Goal: Task Accomplishment & Management: Use online tool/utility

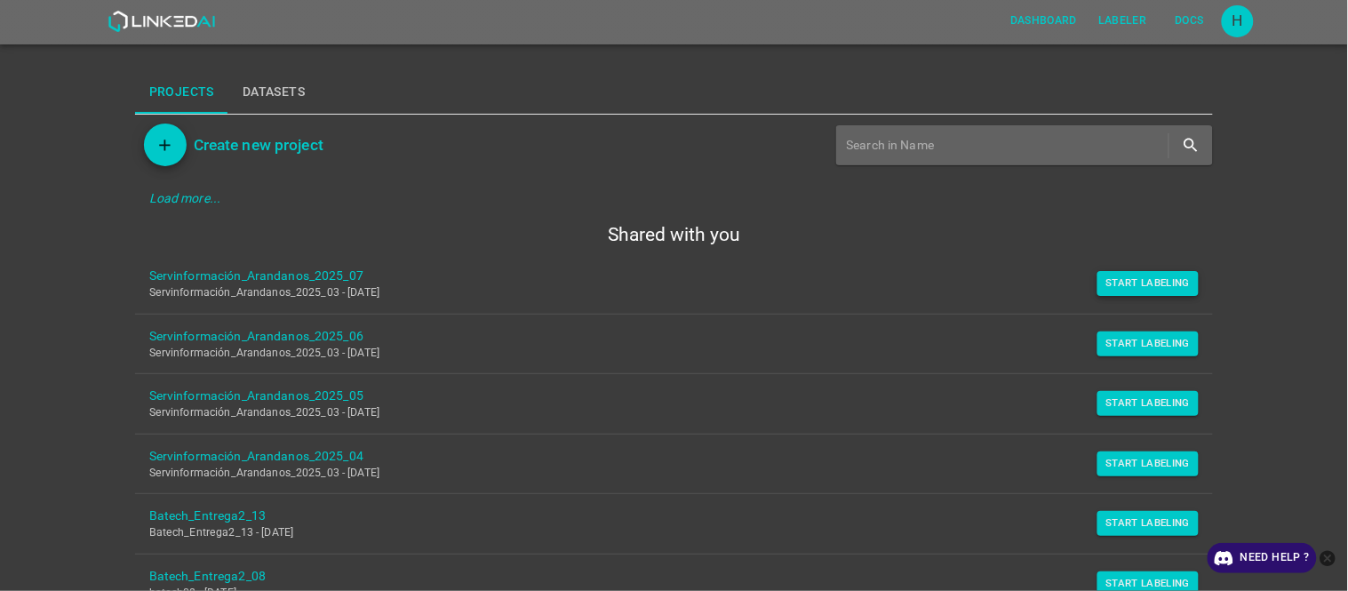
click at [1133, 295] on button "Start Labeling" at bounding box center [1148, 283] width 102 height 25
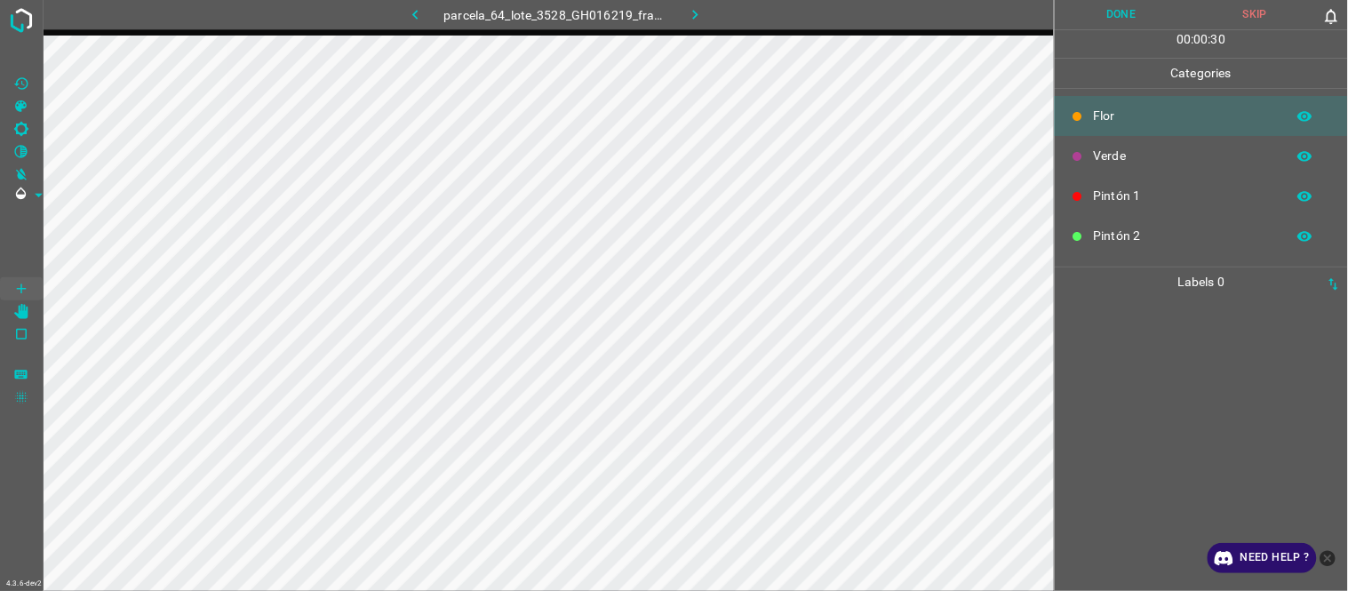
click at [1131, 321] on div at bounding box center [1201, 444] width 283 height 294
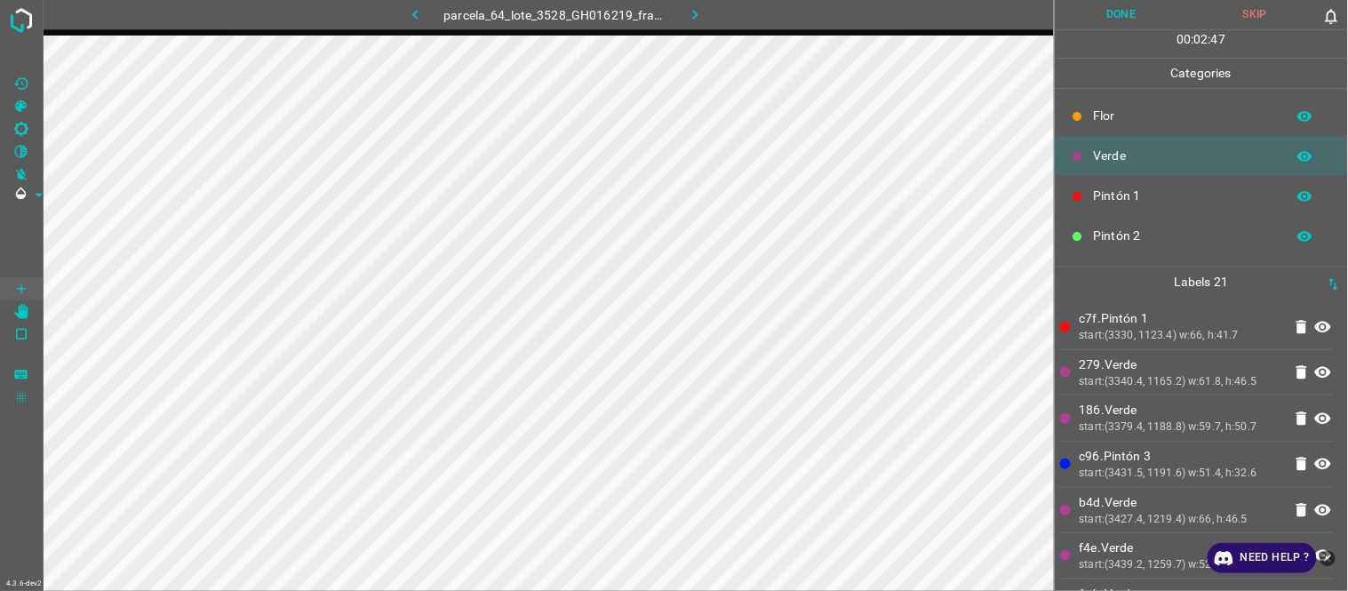
click at [1161, 358] on p "279.Verde" at bounding box center [1181, 364] width 203 height 19
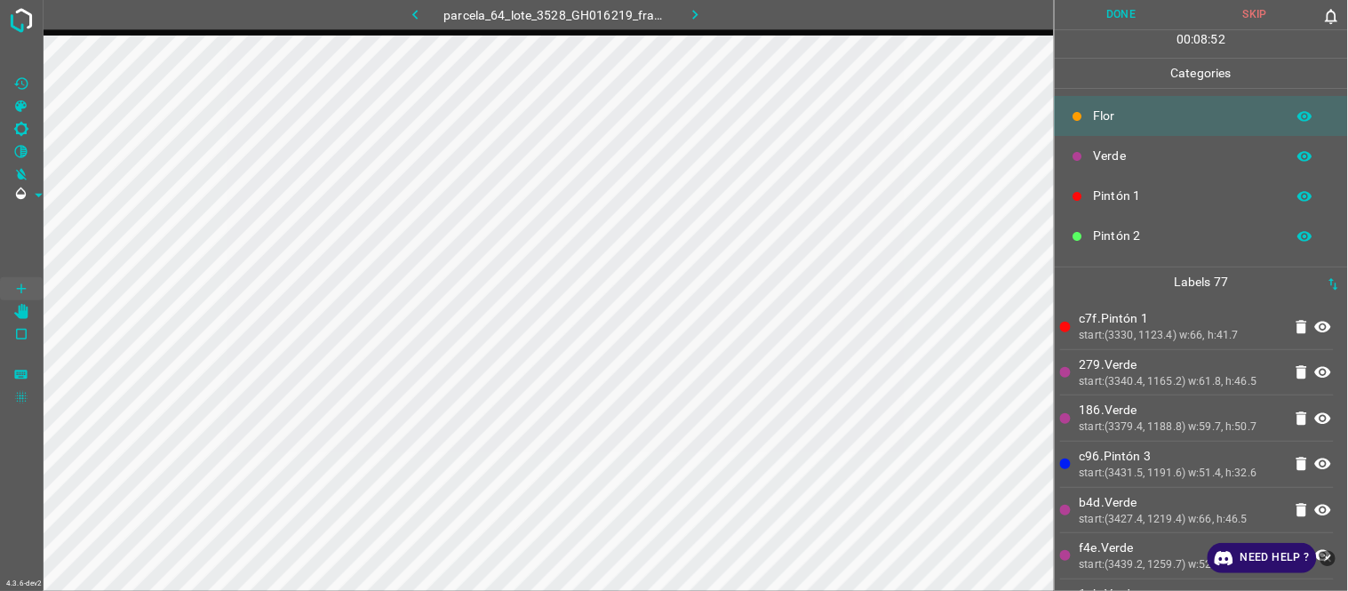
click at [1188, 434] on div "start:(3379.4, 1188.8) w:59.7, h:50.7" at bounding box center [1181, 427] width 203 height 16
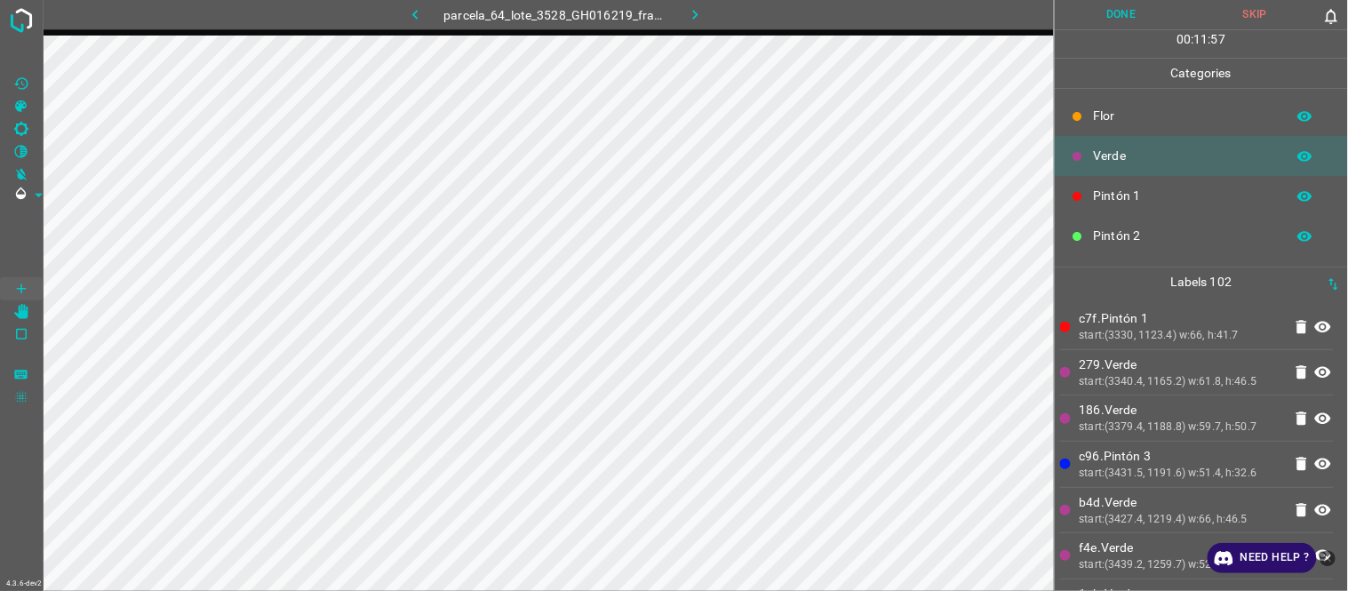
click at [1136, 451] on p "c96.Pintón 3" at bounding box center [1181, 456] width 203 height 19
click at [1105, 380] on div "start:(3340.4, 1165.2) w:61.8, h:46.5" at bounding box center [1181, 382] width 203 height 16
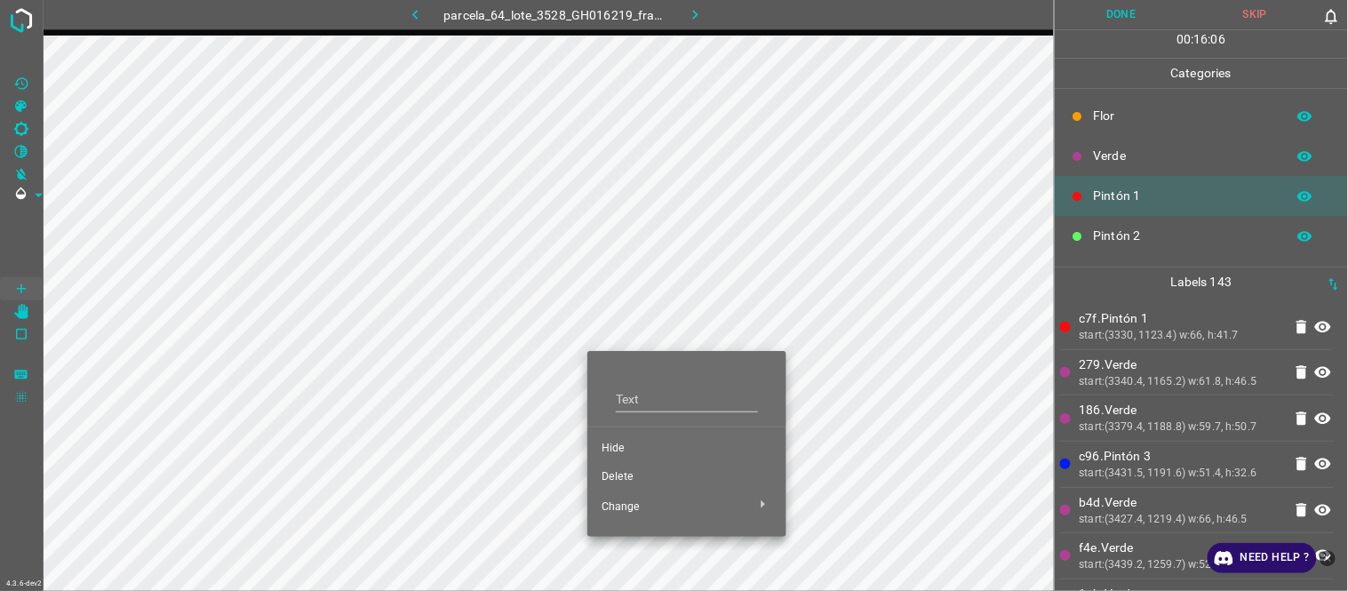
drag, startPoint x: 620, startPoint y: 451, endPoint x: 589, endPoint y: 380, distance: 77.6
click at [619, 454] on span "Hide" at bounding box center [687, 449] width 171 height 16
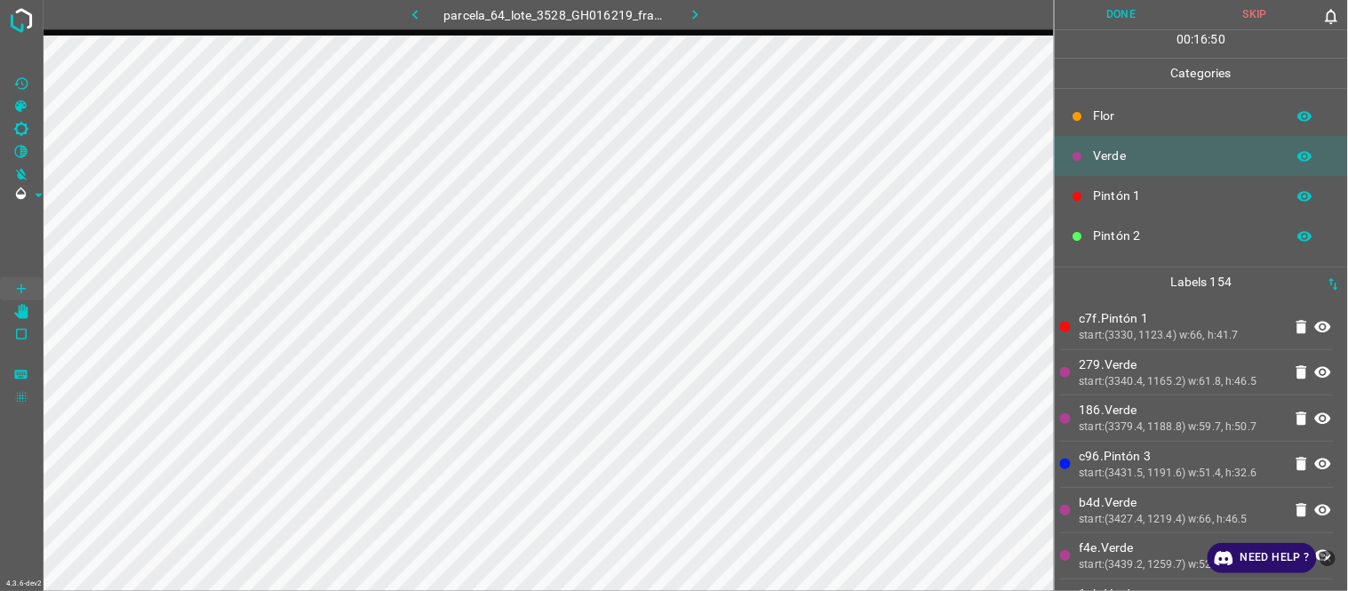
click at [1211, 442] on li "c96.Pintón 3 start:(3431.5, 1191.6) w:51.4, h:32.6" at bounding box center [1197, 464] width 274 height 45
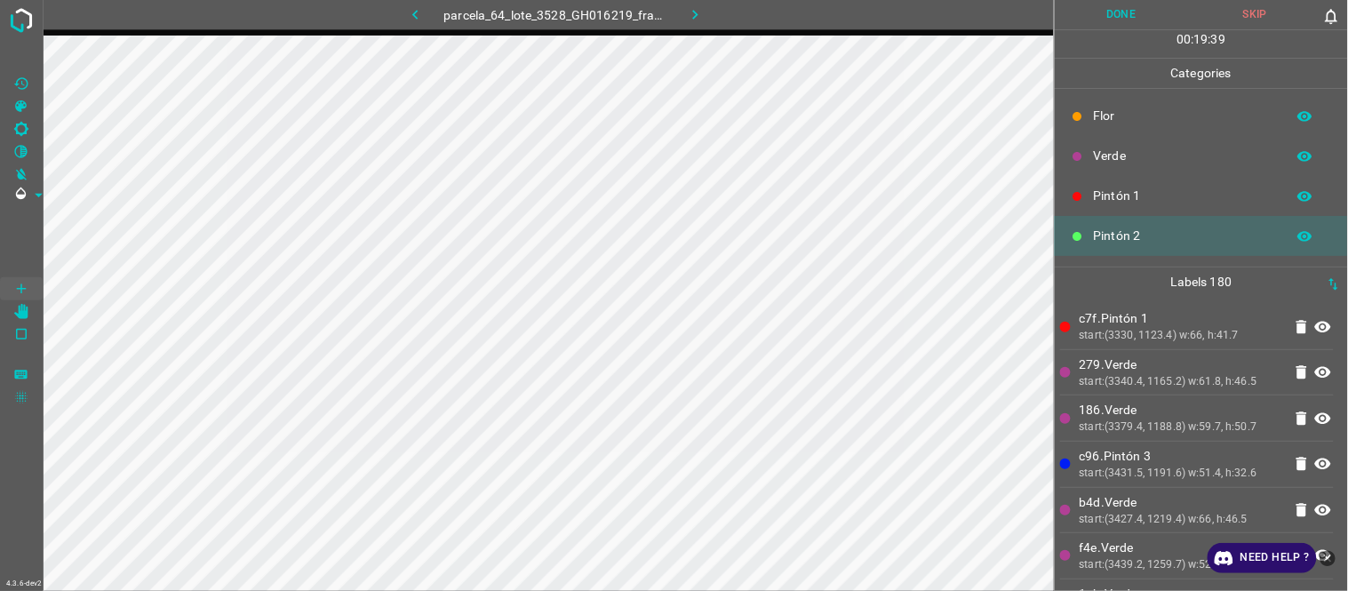
click at [1174, 385] on div "start:(3340.4, 1165.2) w:61.8, h:46.5" at bounding box center [1181, 382] width 203 height 16
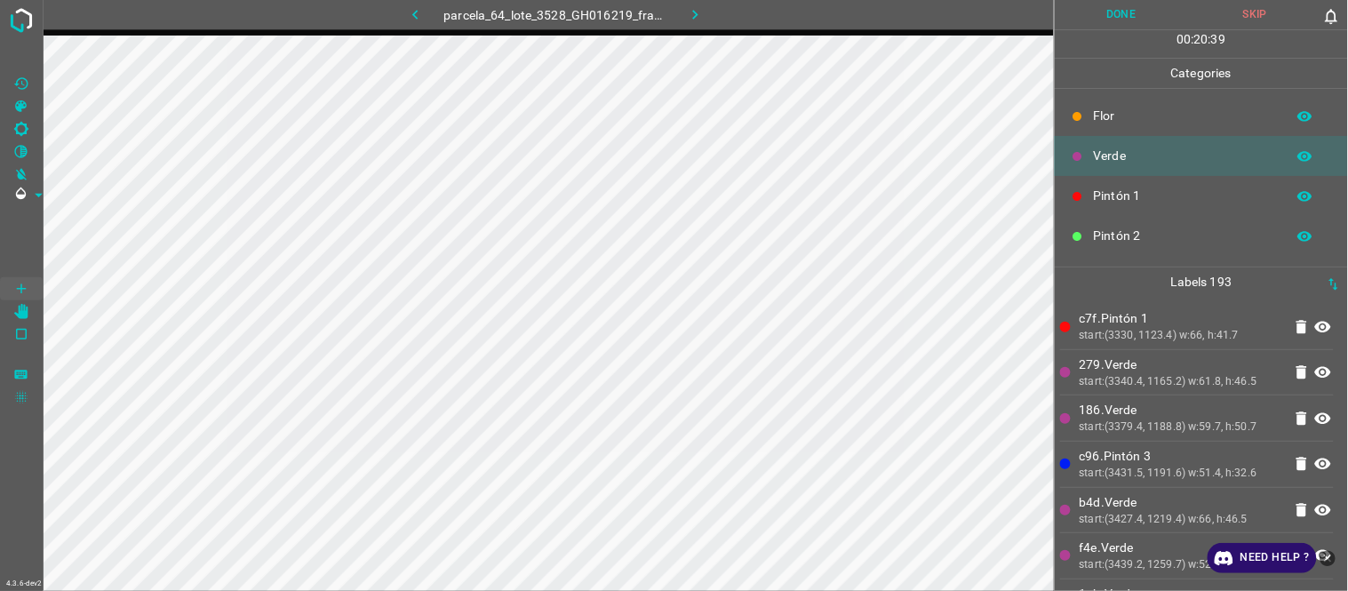
drag, startPoint x: 1116, startPoint y: 384, endPoint x: 1103, endPoint y: 384, distance: 13.3
click at [1116, 384] on div "start:(3340.4, 1165.2) w:61.8, h:46.5" at bounding box center [1181, 382] width 203 height 16
click at [1106, 407] on p "186.Verde" at bounding box center [1181, 410] width 203 height 19
click at [1162, 354] on li "279.Verde start:(3340.4, 1165.2) w:61.8, h:46.5" at bounding box center [1197, 372] width 274 height 45
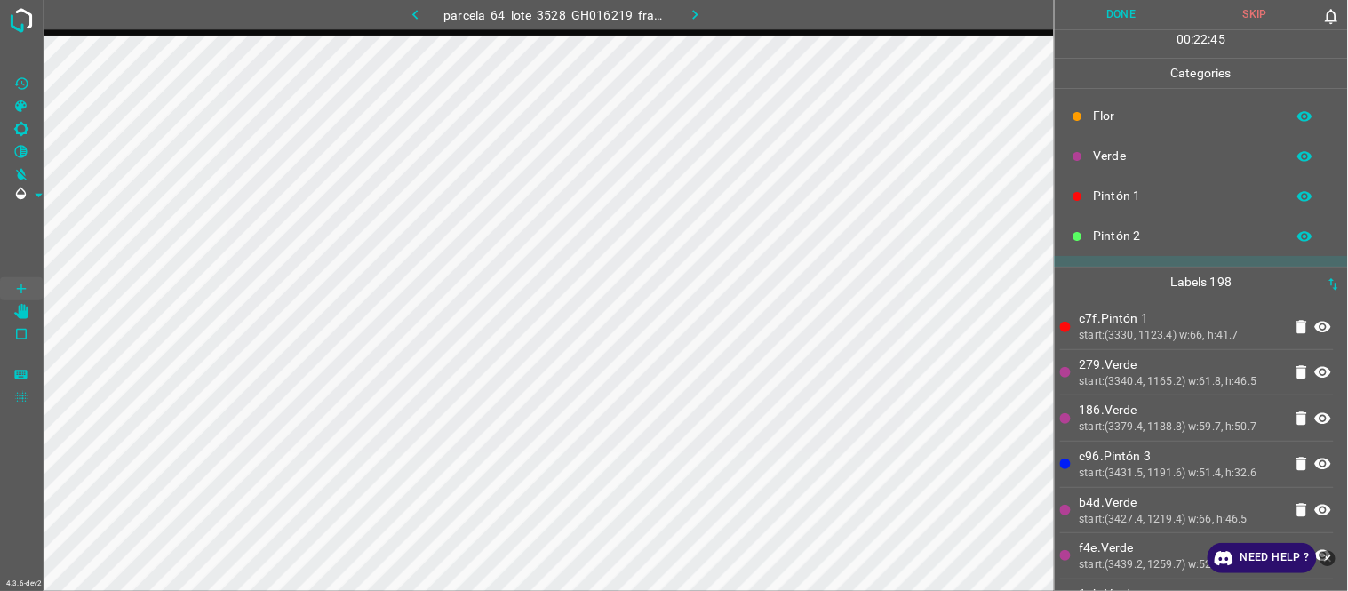
click at [1129, 363] on p "279.Verde" at bounding box center [1181, 364] width 203 height 19
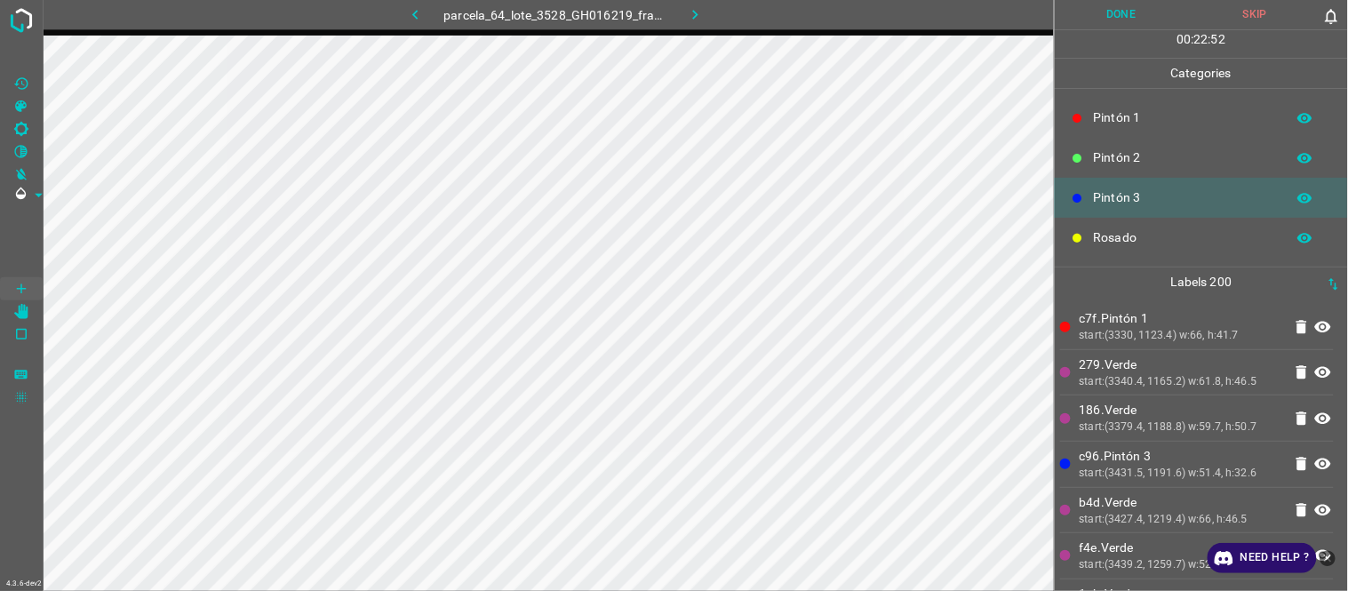
scroll to position [156, 0]
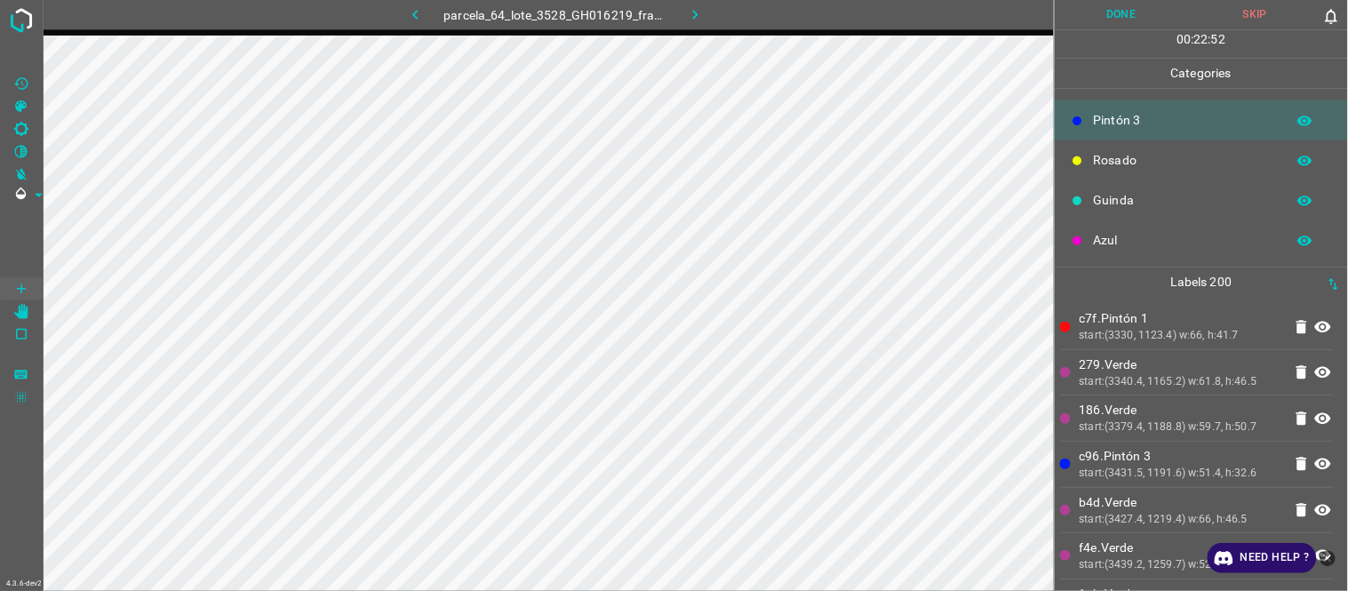
click at [1121, 241] on p "Azul" at bounding box center [1185, 240] width 183 height 19
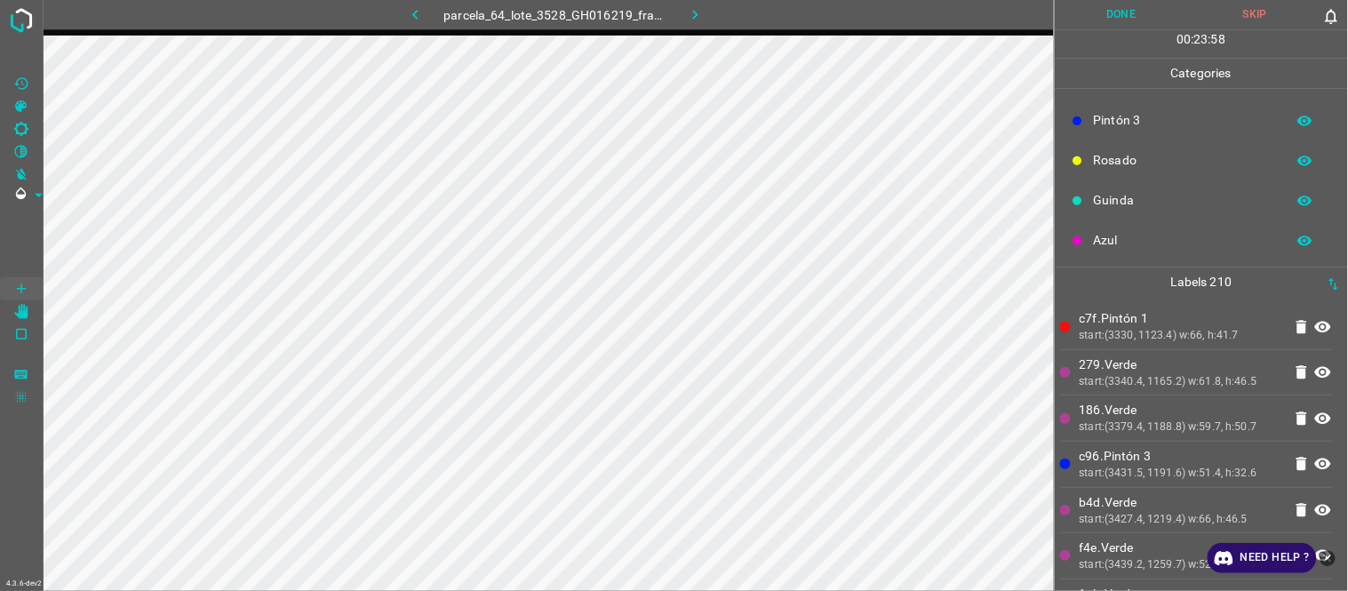
click at [1173, 438] on li "186.Verde start:(3379.4, 1188.8) w:59.7, h:50.7" at bounding box center [1197, 417] width 274 height 45
click at [1168, 420] on div "start:(3379.4, 1188.8) w:59.7, h:50.7" at bounding box center [1181, 427] width 203 height 16
click at [1150, 156] on p "Rosado" at bounding box center [1185, 160] width 183 height 19
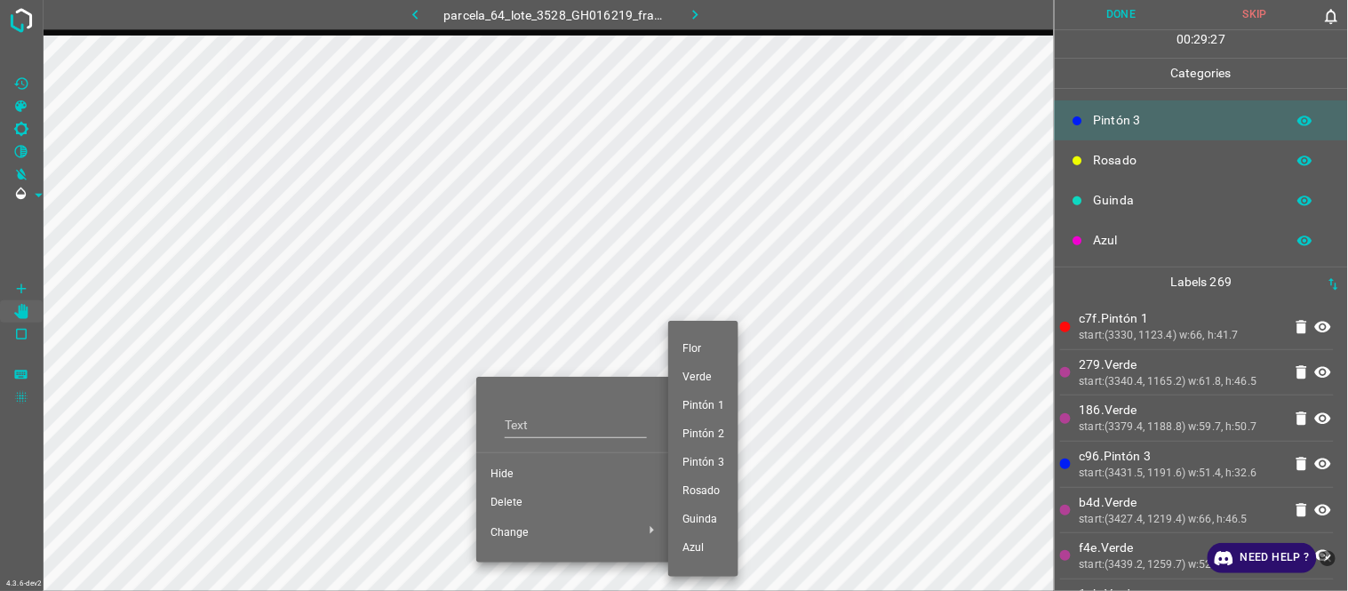
click at [712, 393] on li "Pintón 1" at bounding box center [703, 406] width 70 height 28
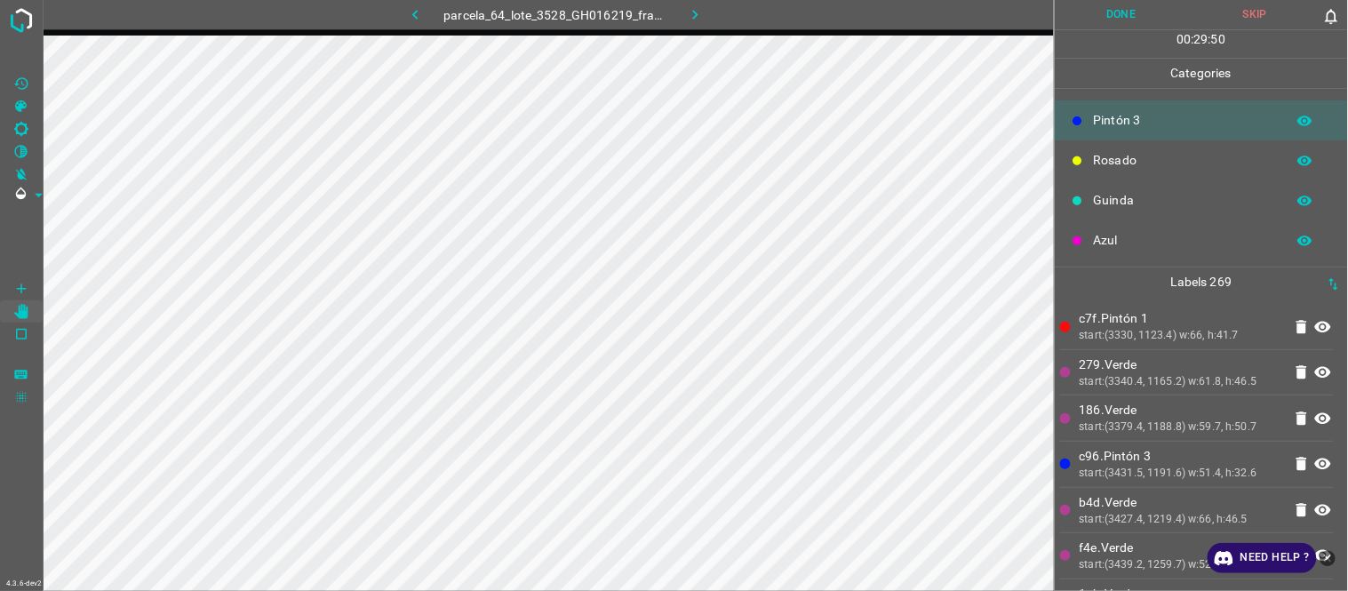
drag, startPoint x: 1126, startPoint y: 391, endPoint x: 1095, endPoint y: 396, distance: 31.6
click at [1126, 391] on li "279.Verde start:(3340.4, 1165.2) w:61.8, h:46.5" at bounding box center [1197, 372] width 274 height 45
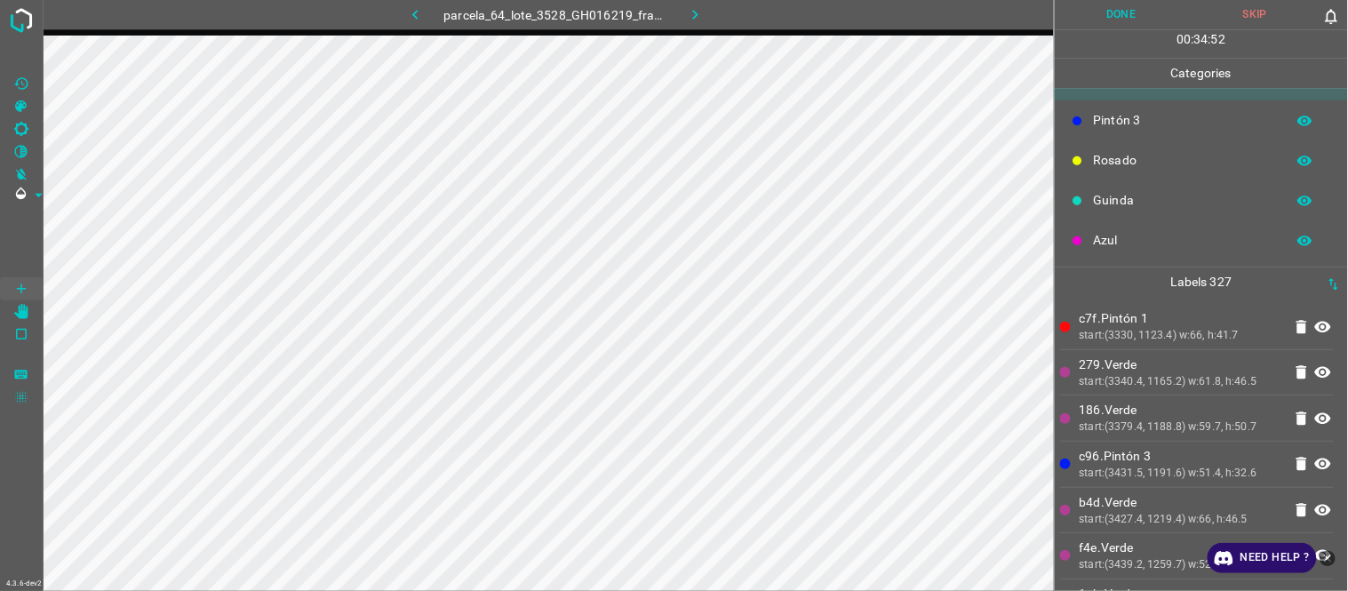
click at [1201, 354] on li "279.Verde start:(3340.4, 1165.2) w:61.8, h:46.5" at bounding box center [1197, 372] width 274 height 45
click at [1224, 413] on p "186.Verde" at bounding box center [1181, 410] width 203 height 19
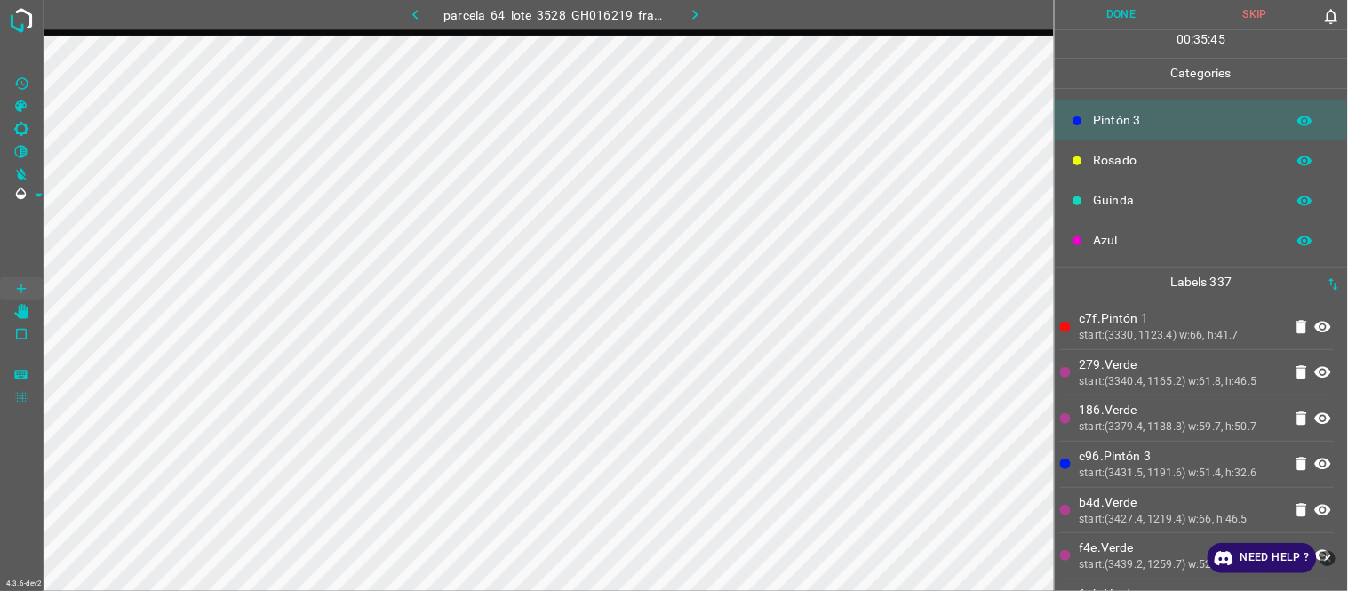
click at [1165, 455] on p "c96.Pintón 3" at bounding box center [1181, 456] width 203 height 19
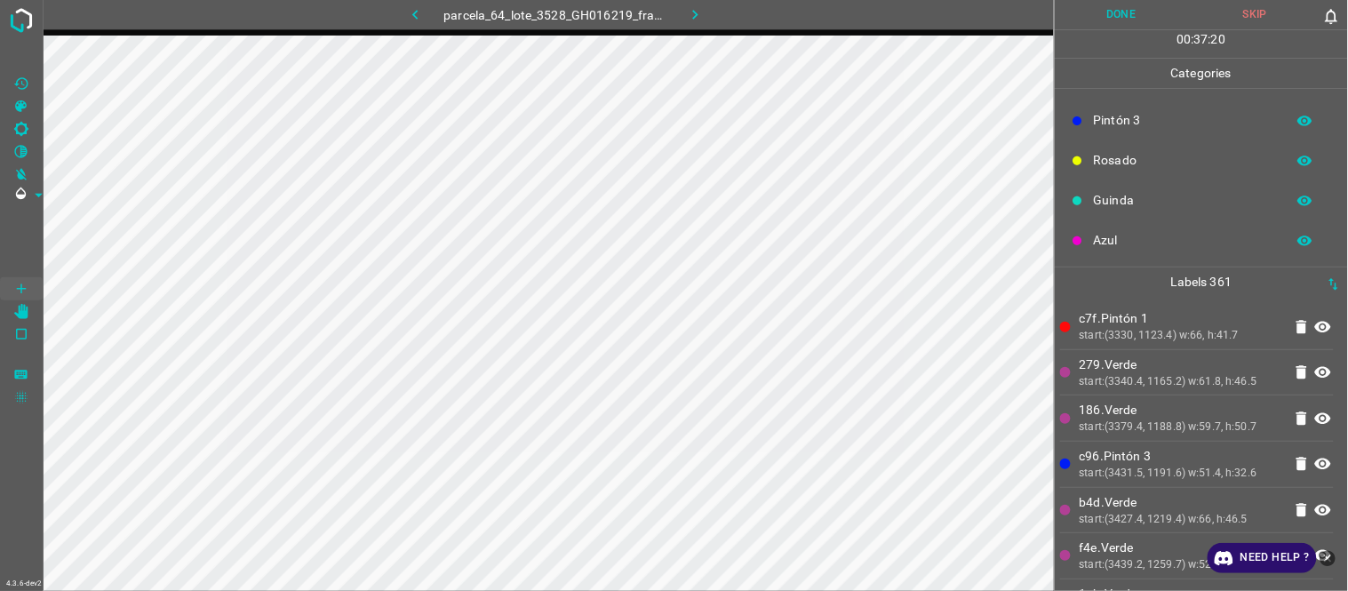
click at [1134, 410] on p "186.Verde" at bounding box center [1181, 410] width 203 height 19
click at [1201, 460] on p "c96.Pintón 3" at bounding box center [1181, 456] width 203 height 19
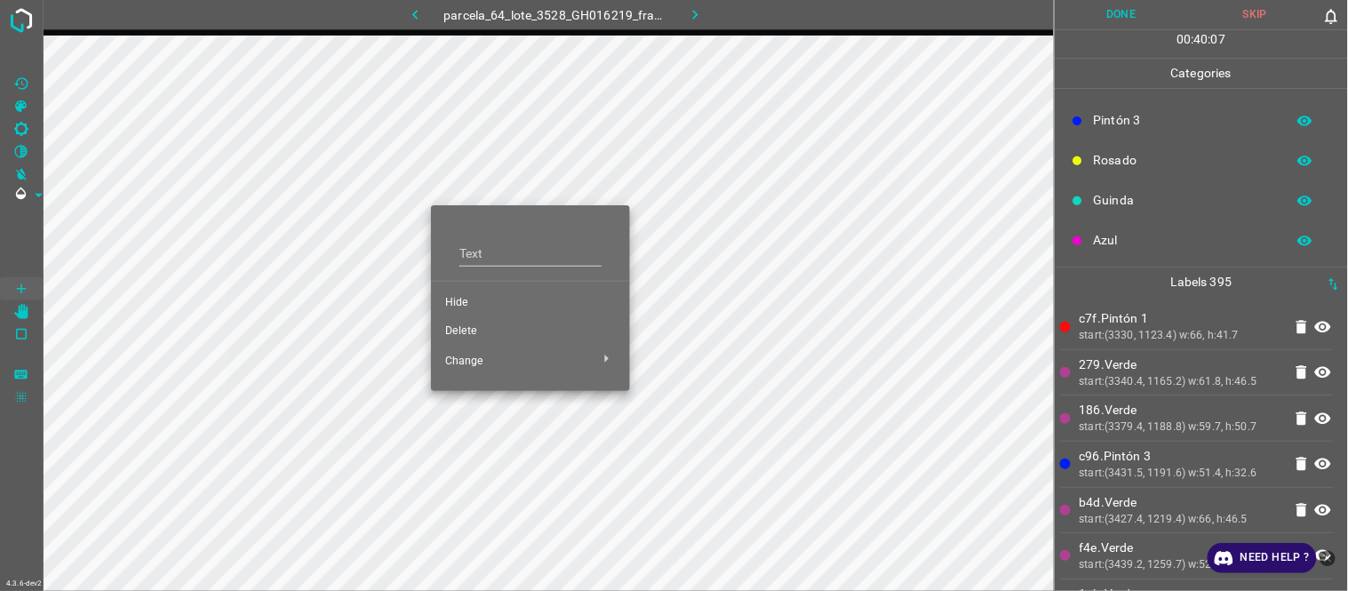
click at [476, 303] on span "Hide" at bounding box center [530, 303] width 171 height 16
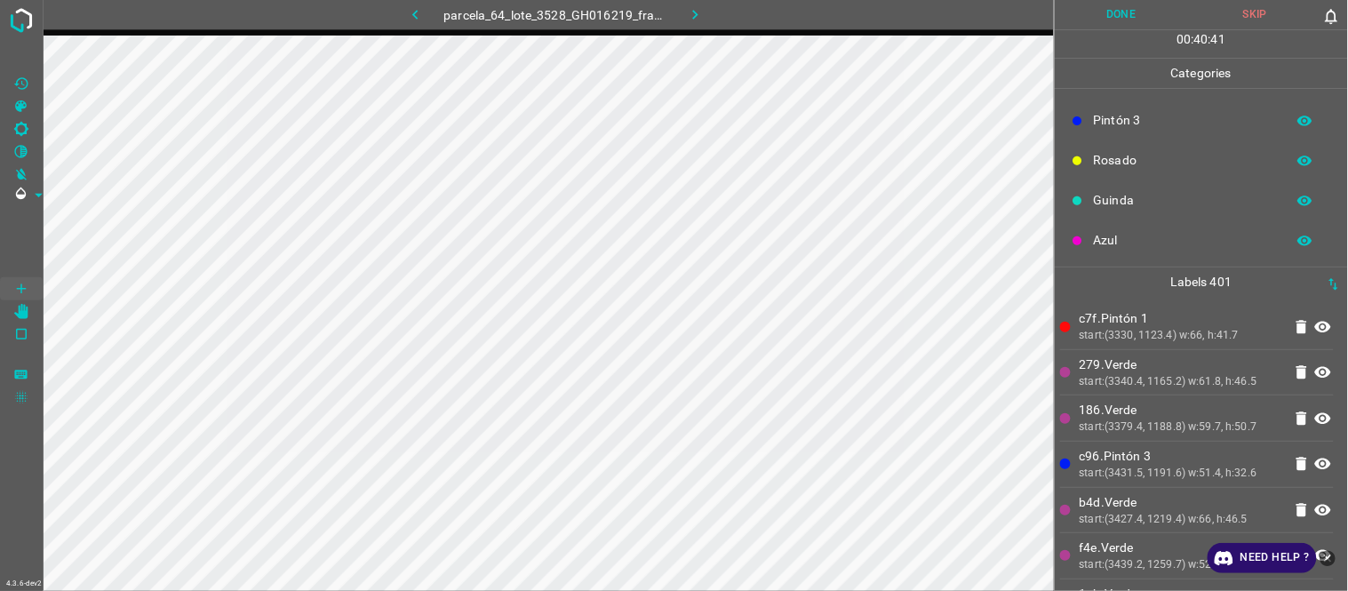
click at [696, 19] on icon "button" at bounding box center [695, 14] width 19 height 19
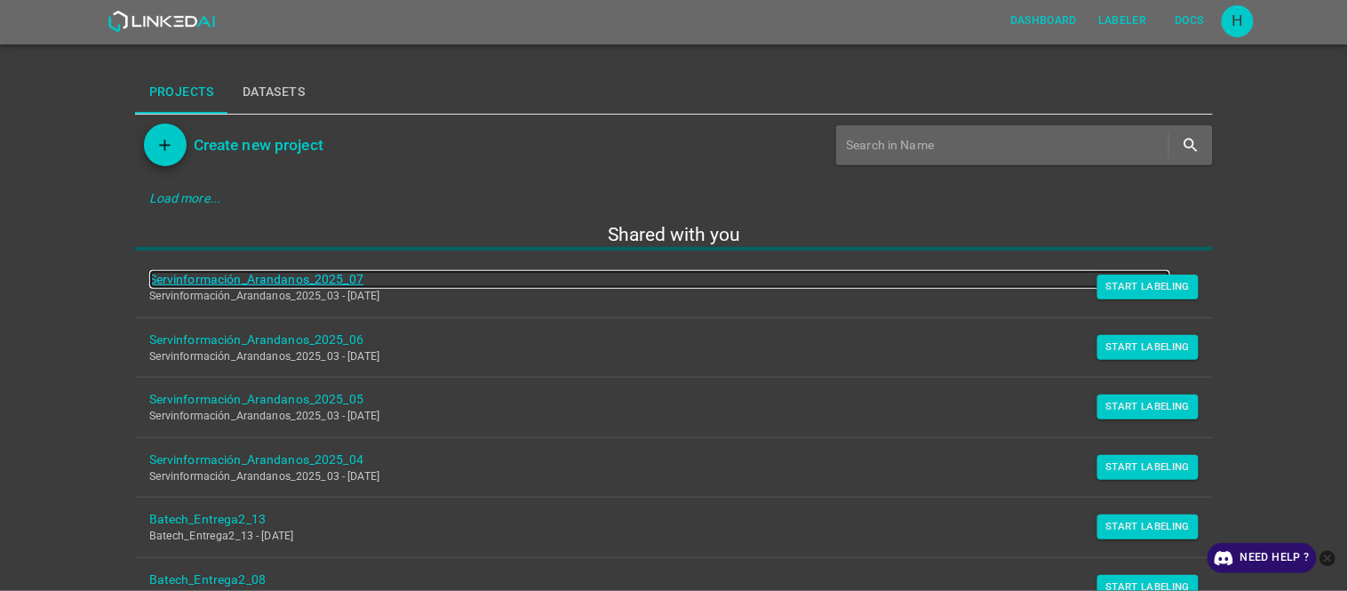
click at [1114, 270] on link "Servinformación_Arandanos_2025_07" at bounding box center [660, 279] width 1022 height 19
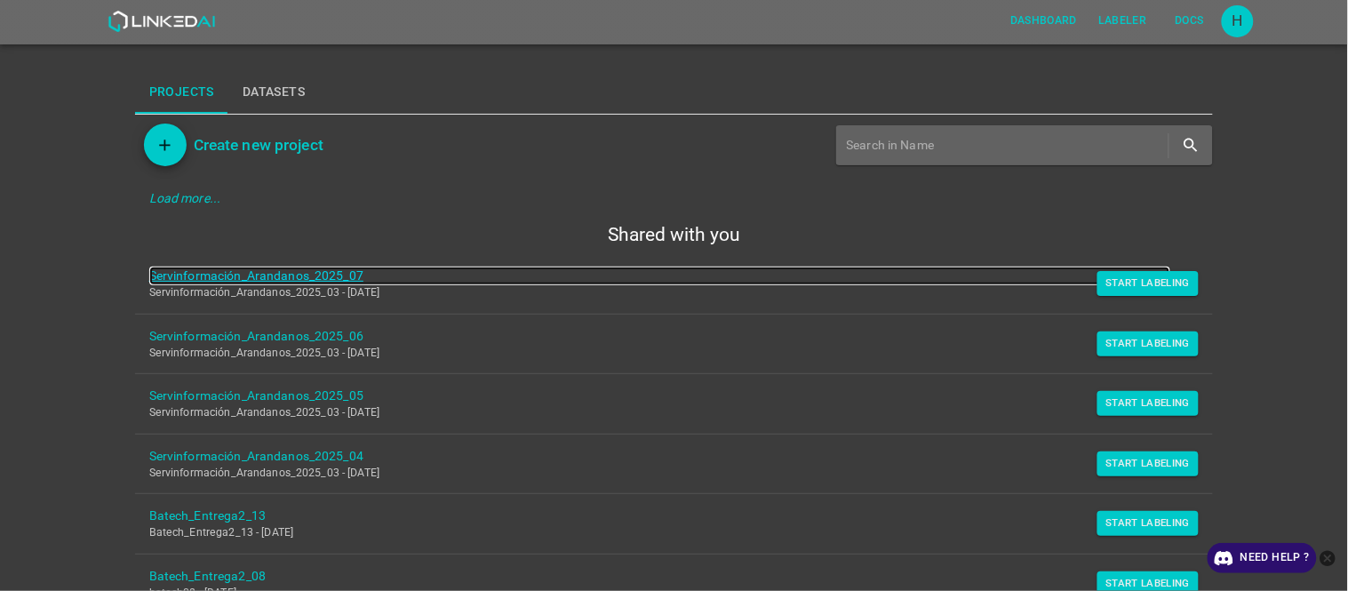
click at [314, 275] on link "Servinformación_Arandanos_2025_07" at bounding box center [660, 276] width 1022 height 19
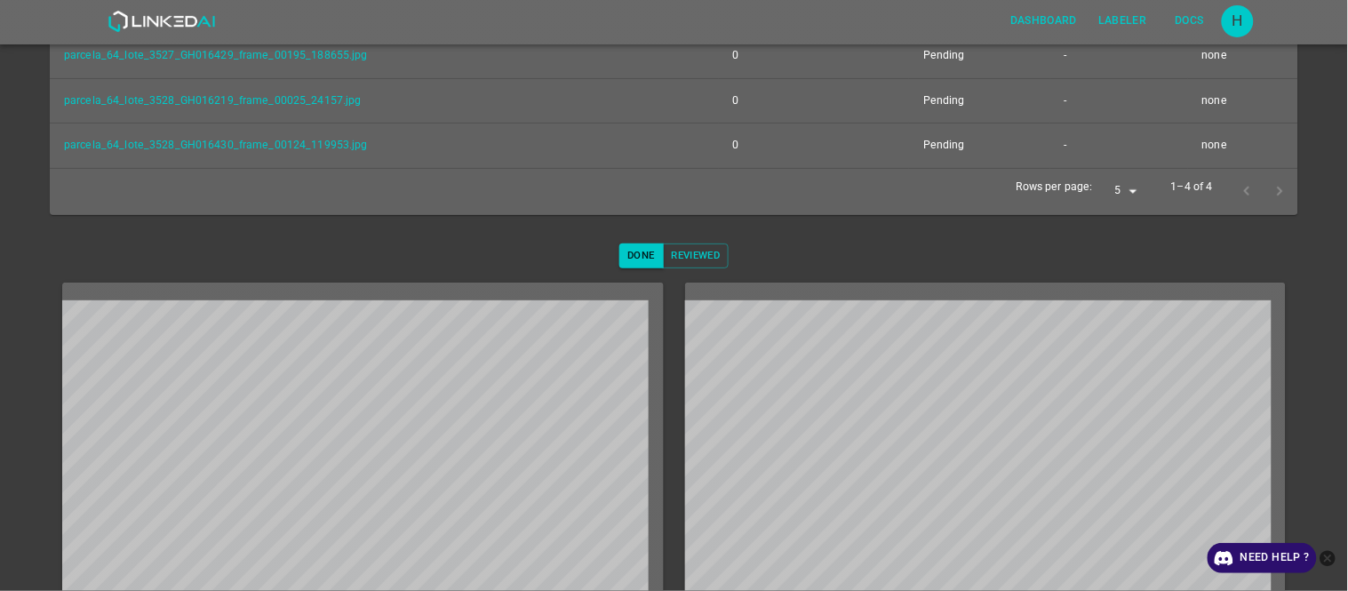
scroll to position [450, 0]
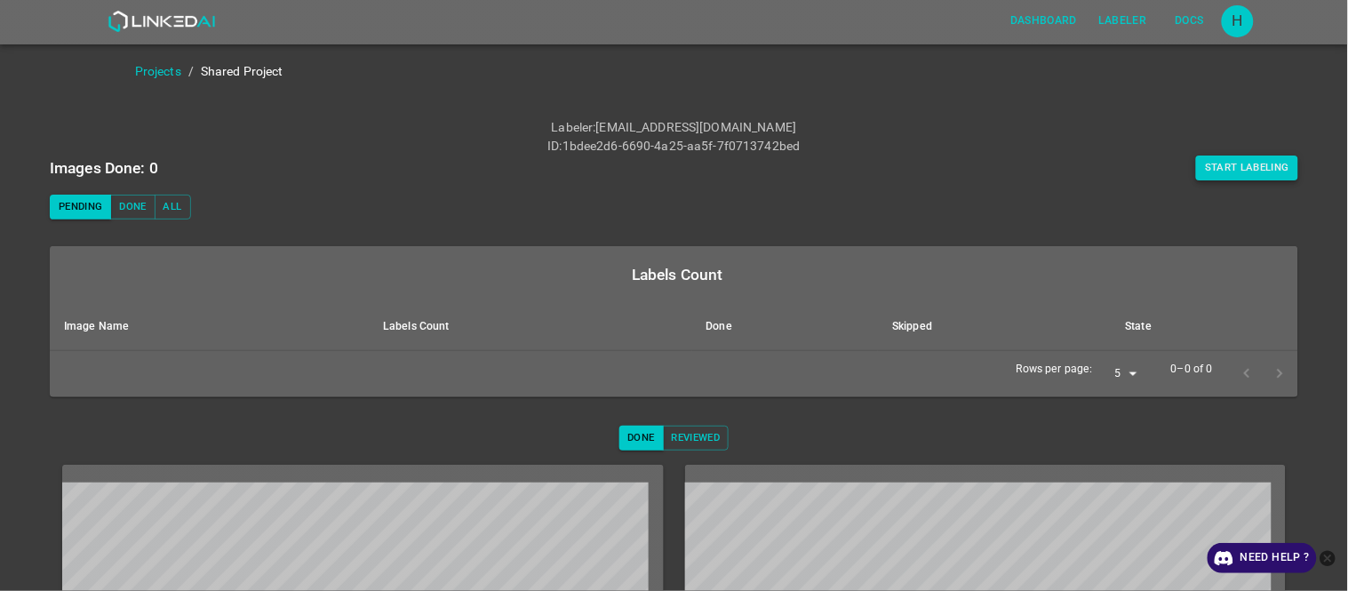
click at [1233, 166] on button "Start Labeling" at bounding box center [1247, 168] width 102 height 25
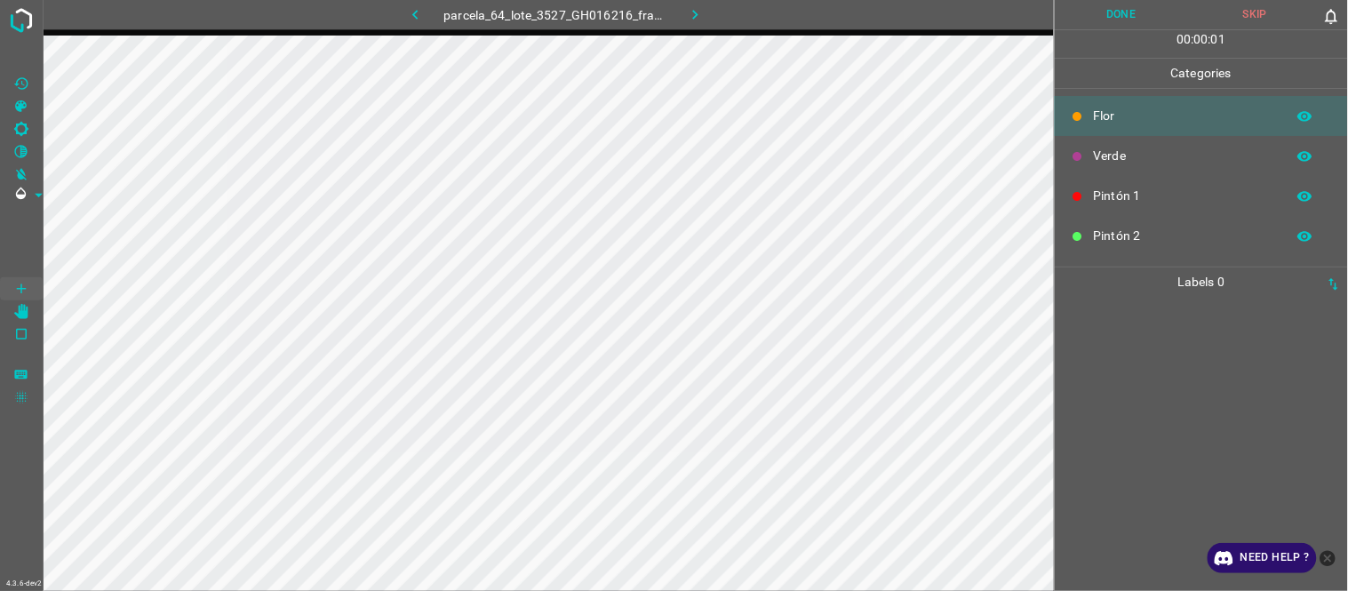
click at [419, 11] on icon "button" at bounding box center [415, 14] width 19 height 19
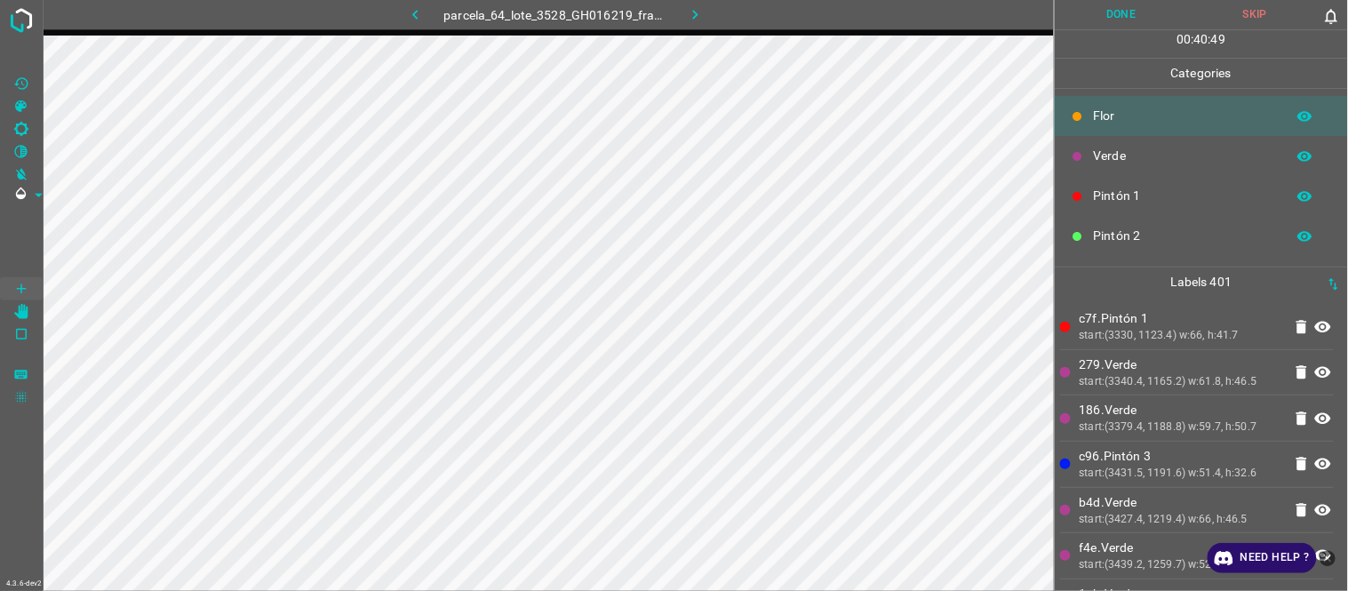
click at [1161, 334] on div "start:(3330, 1123.4) w:66, h:41.7" at bounding box center [1181, 336] width 203 height 16
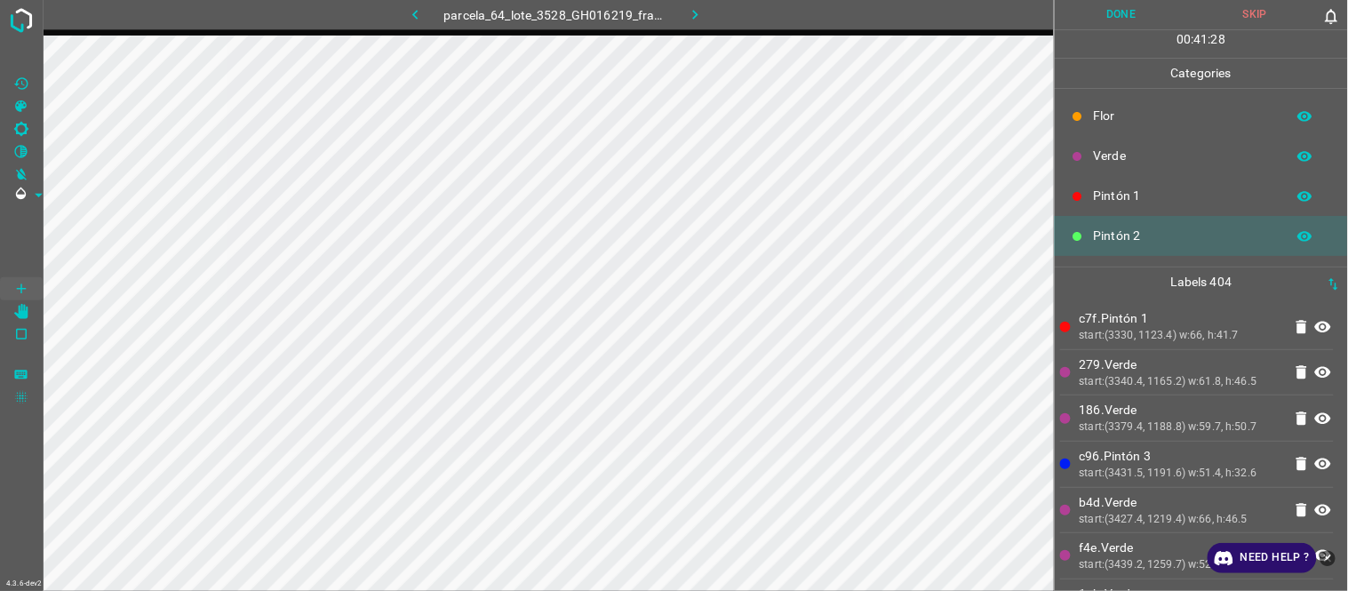
click at [1116, 364] on p "279.Verde" at bounding box center [1181, 364] width 203 height 19
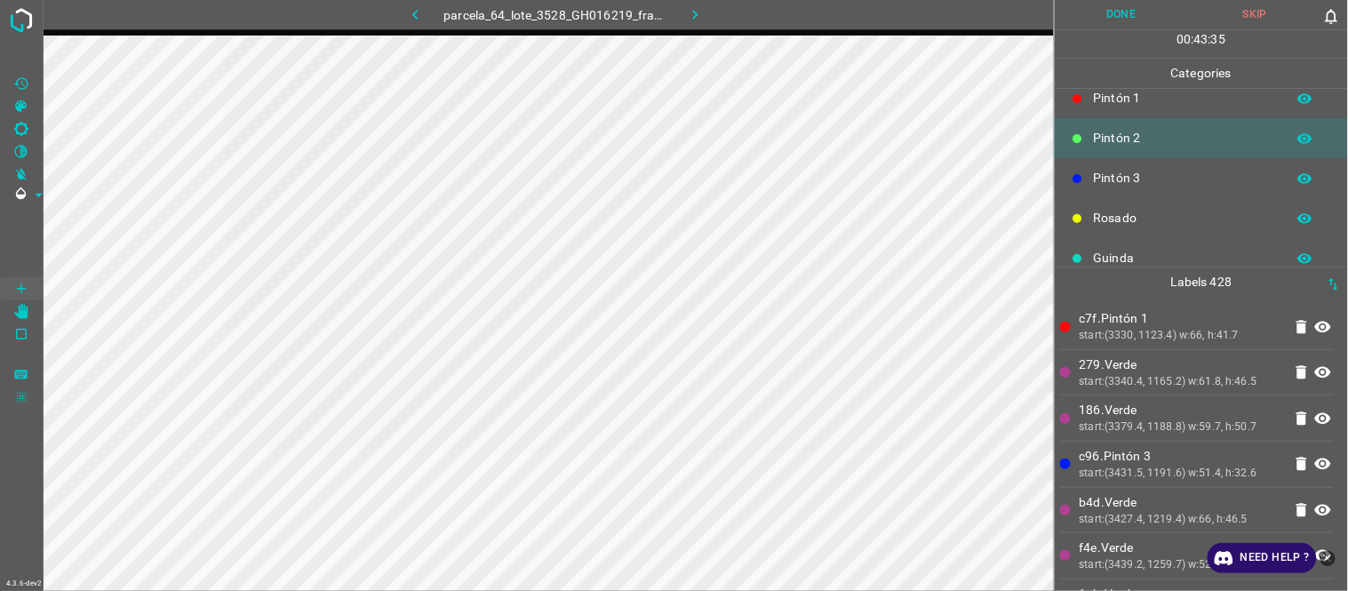
scroll to position [156, 0]
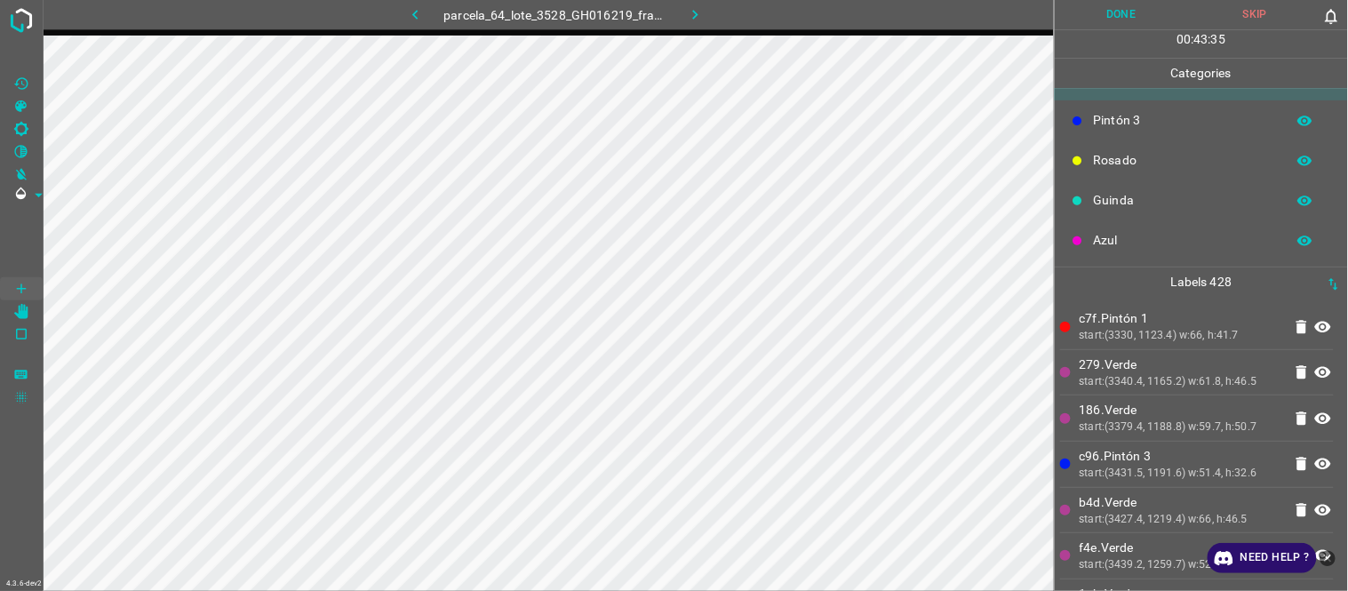
click at [1126, 240] on p "Azul" at bounding box center [1185, 240] width 183 height 19
click at [1122, 411] on p "186.Verde" at bounding box center [1181, 410] width 203 height 19
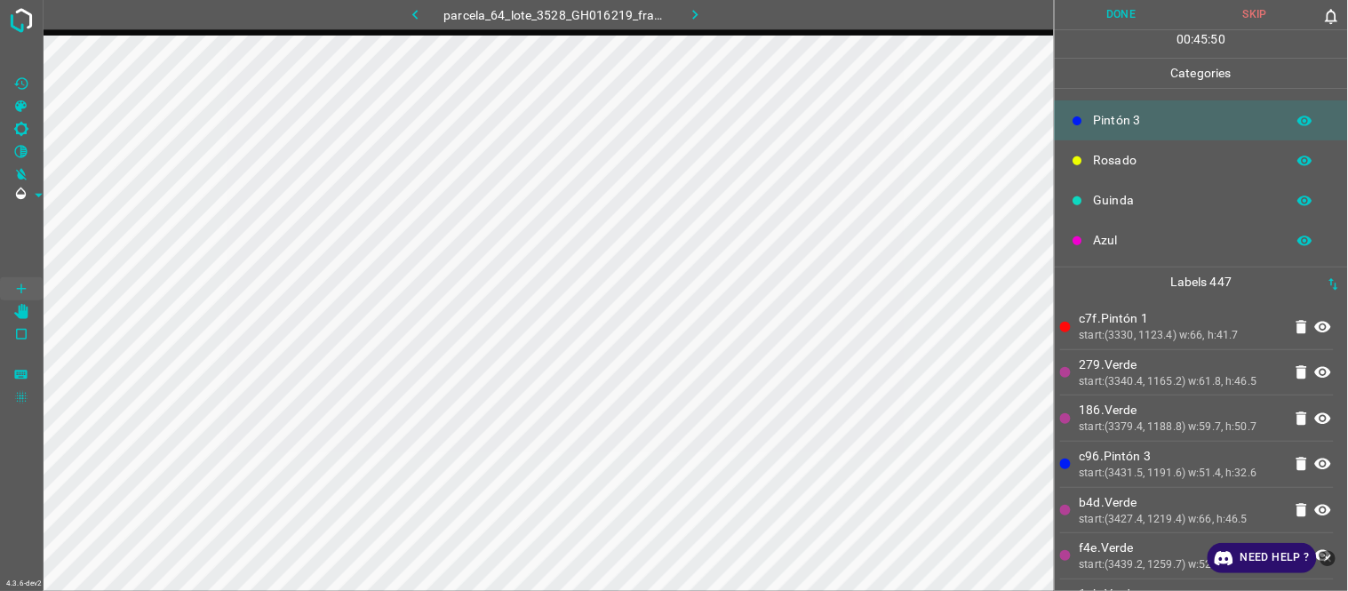
click at [1144, 11] on button "Done" at bounding box center [1122, 14] width 134 height 29
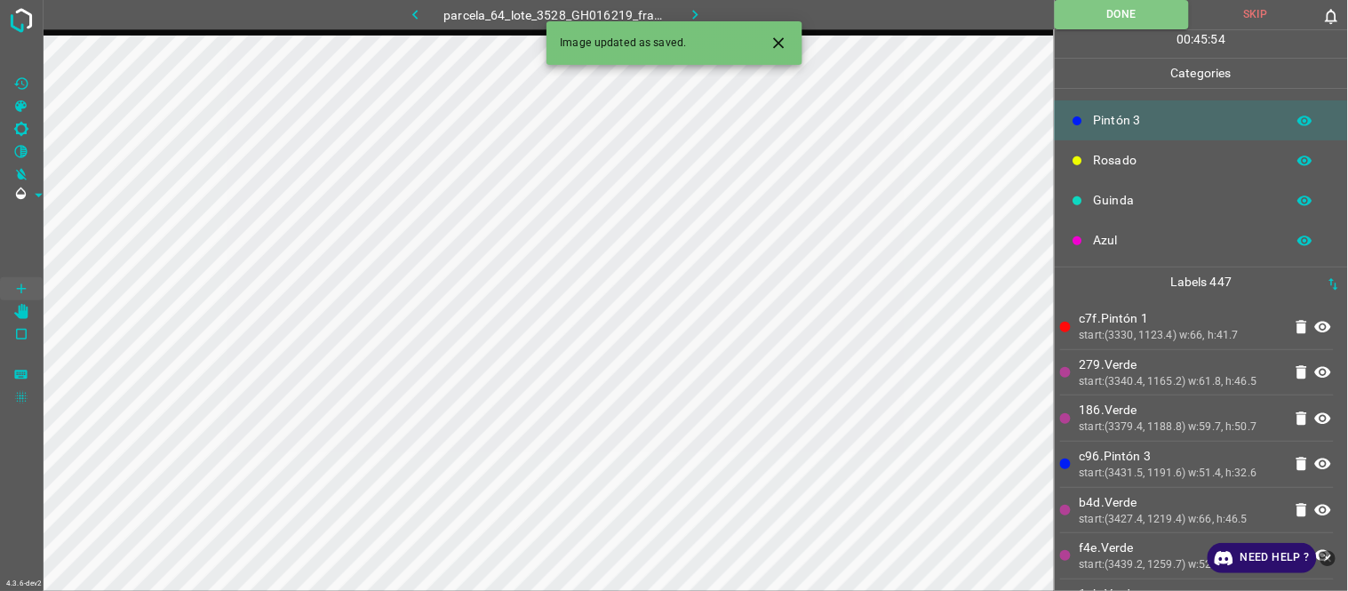
click at [699, 14] on icon "button" at bounding box center [695, 14] width 19 height 19
click at [699, 14] on div "parcela_64_lote_3528_GH016219_frame_00025_24157.jpg" at bounding box center [555, 14] width 446 height 29
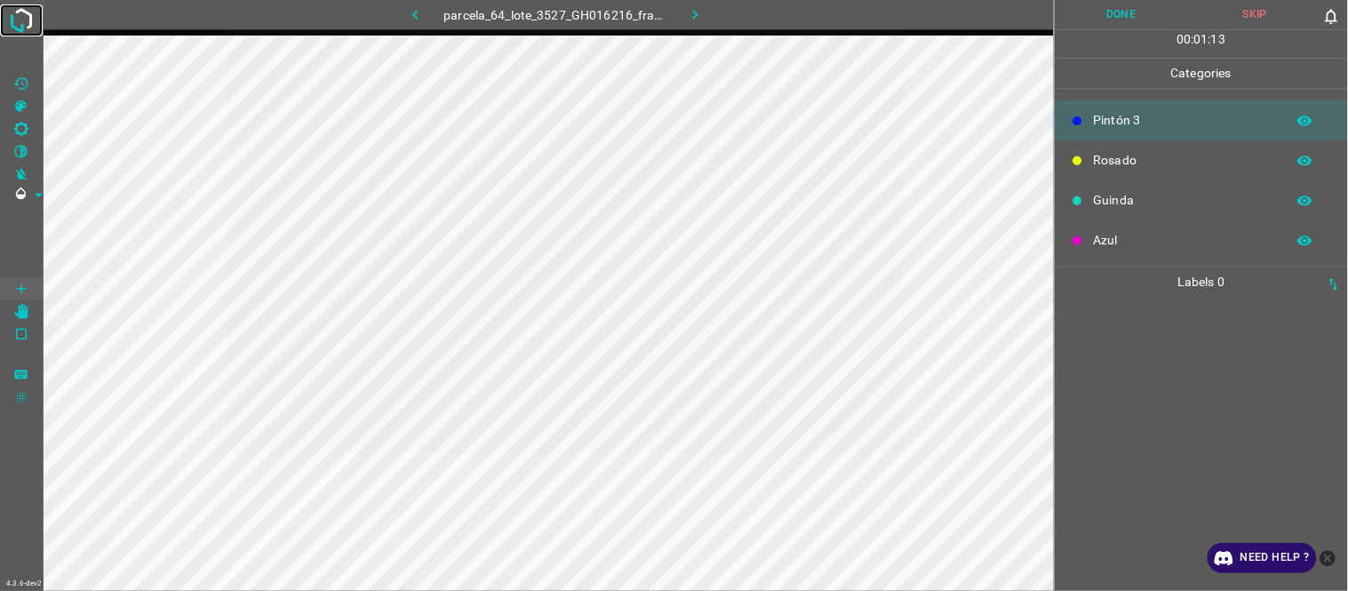
click at [22, 13] on img at bounding box center [21, 20] width 32 height 32
